Goal: Communication & Community: Answer question/provide support

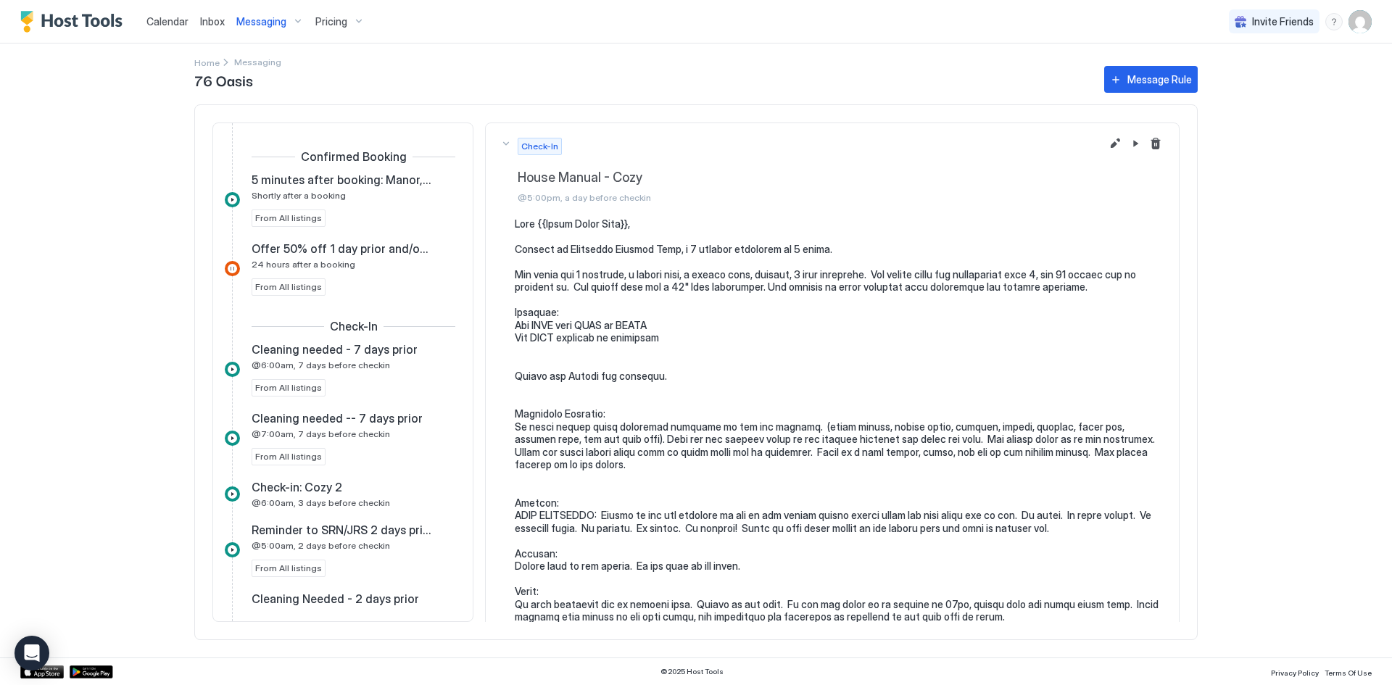
scroll to position [249, 0]
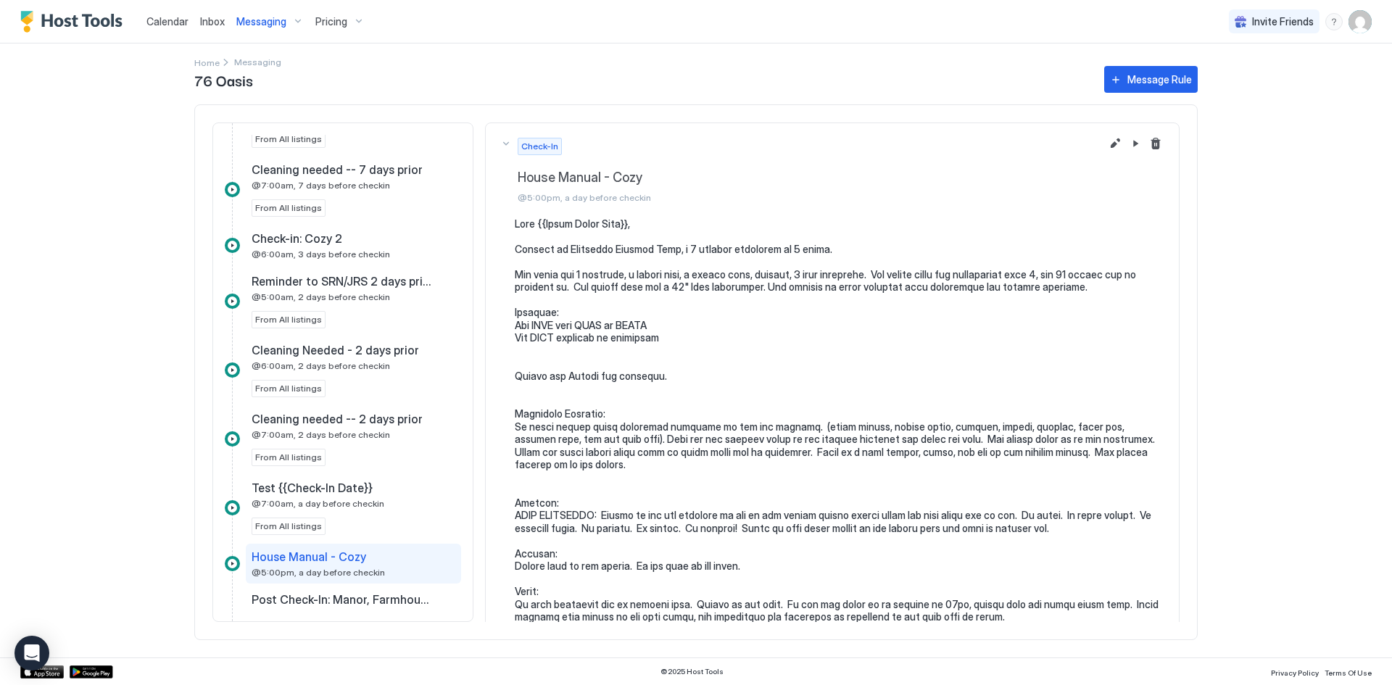
click at [200, 21] on span "Inbox" at bounding box center [212, 21] width 25 height 12
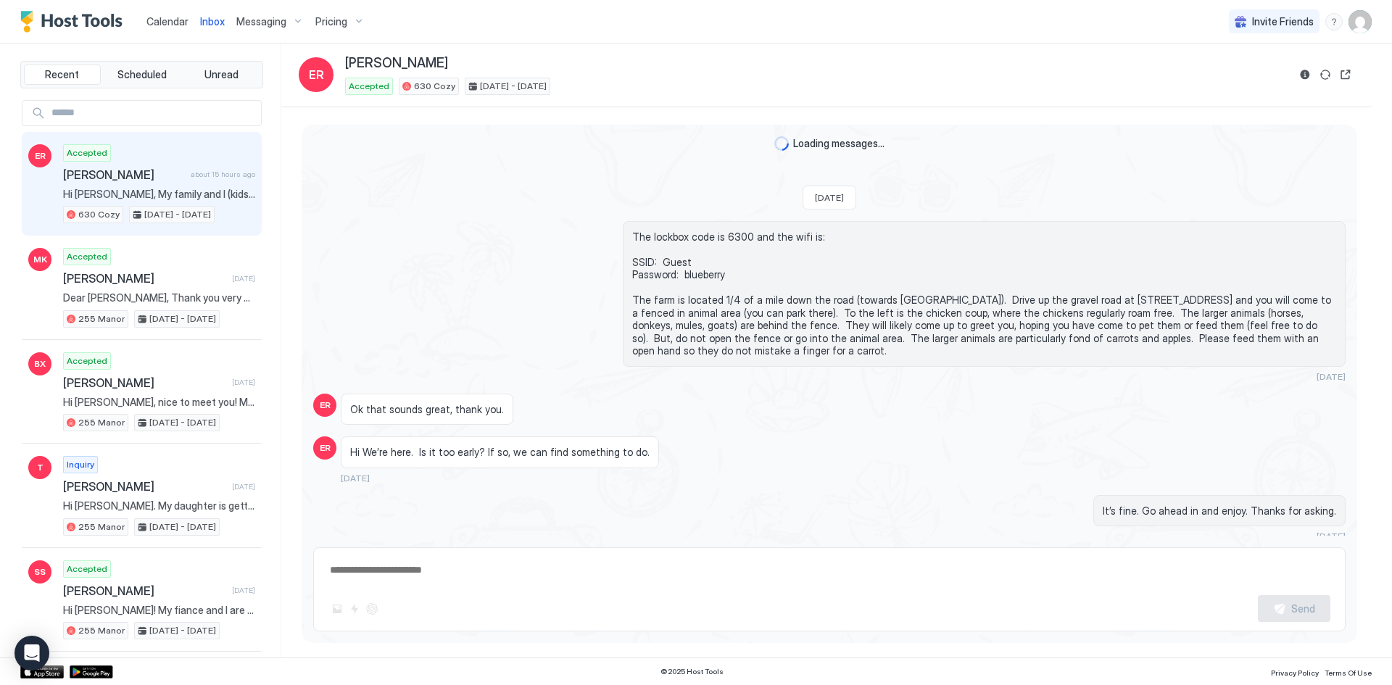
type textarea "*"
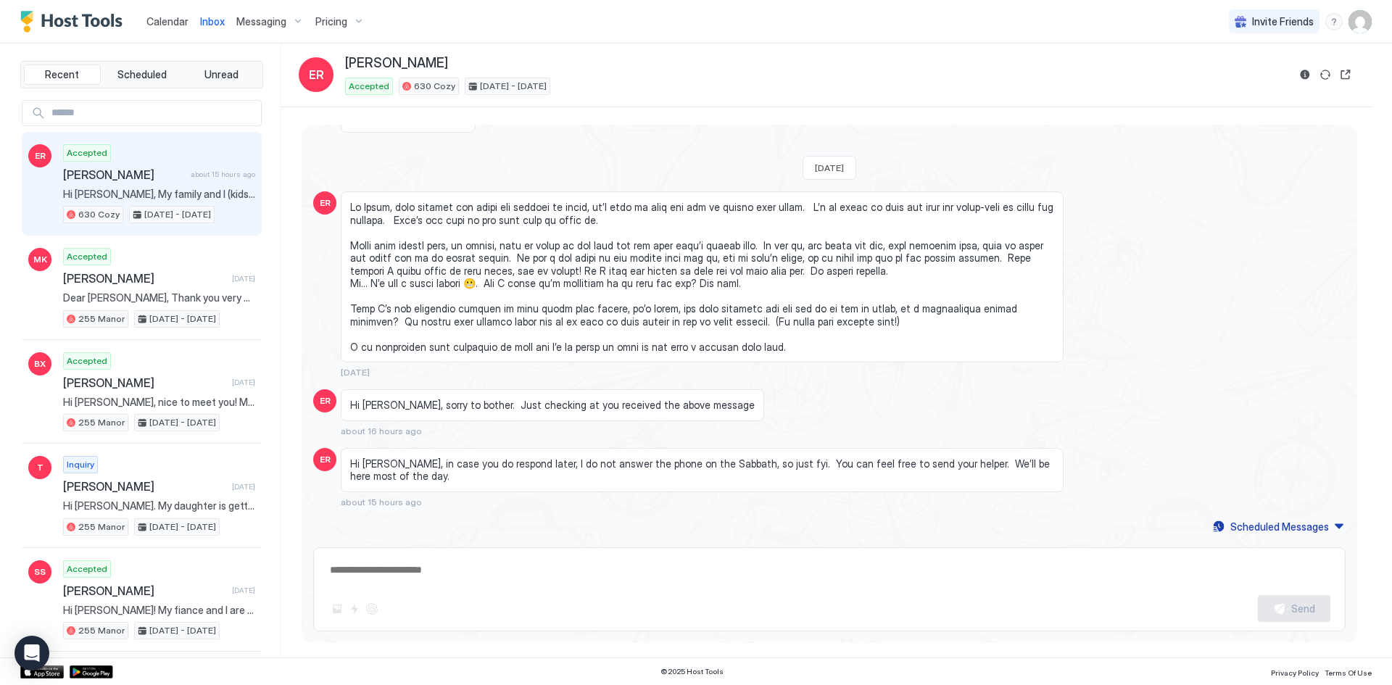
click at [156, 20] on span "Calendar" at bounding box center [167, 21] width 42 height 12
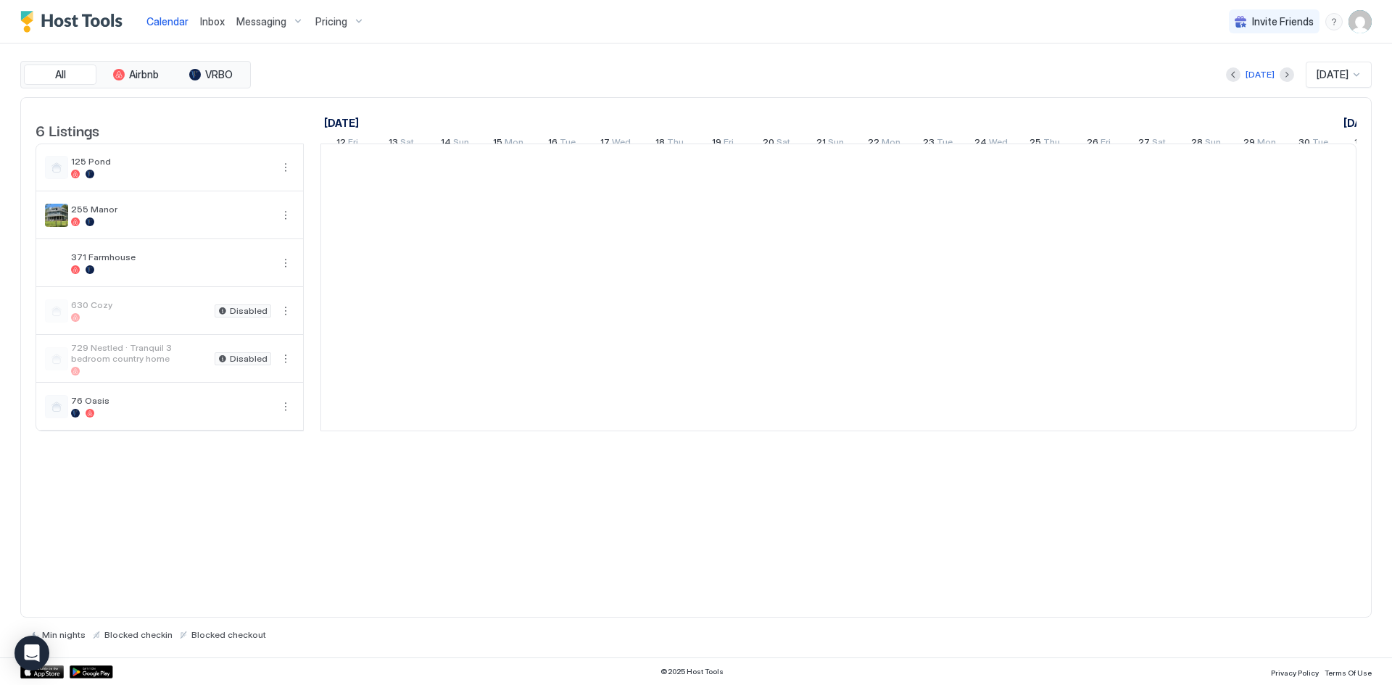
scroll to position [0, 806]
